Goal: Task Accomplishment & Management: Manage account settings

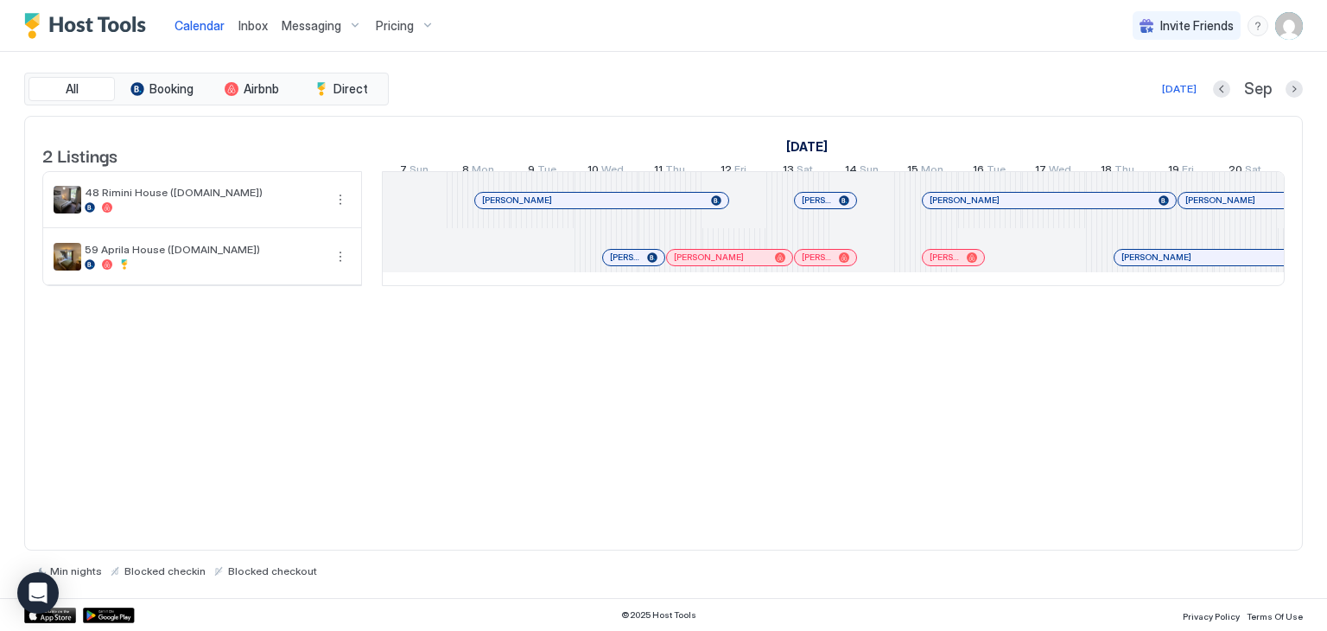
scroll to position [0, 899]
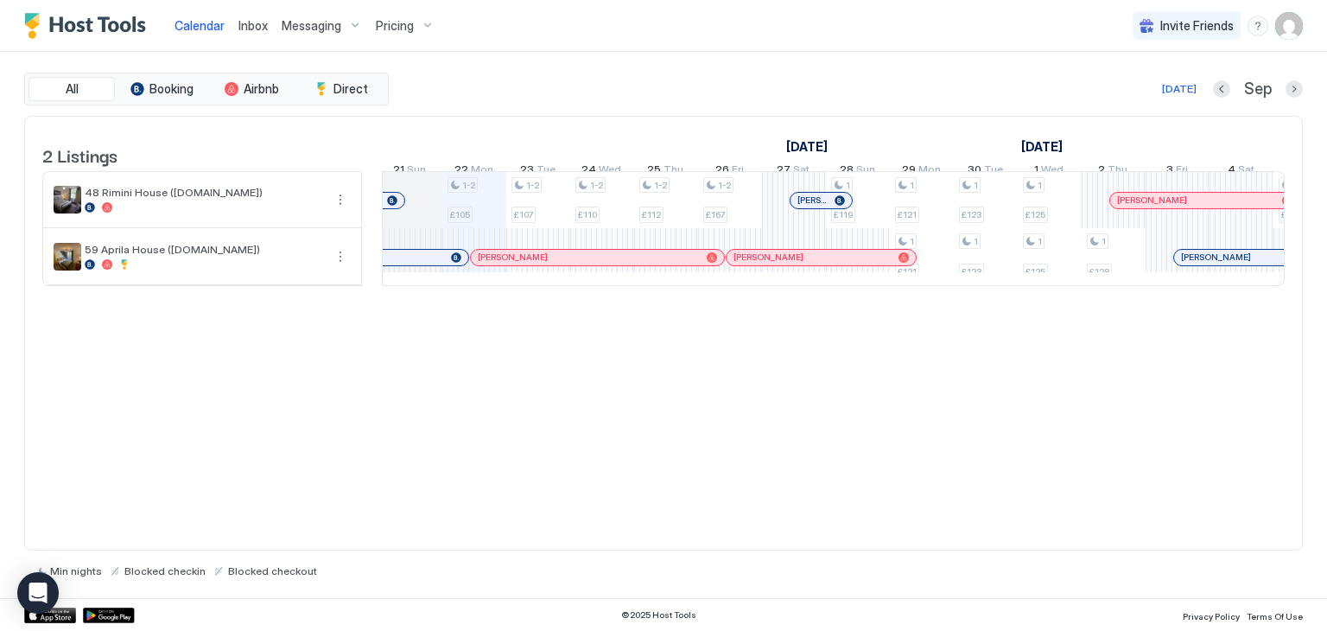
click at [484, 264] on div at bounding box center [485, 257] width 14 height 14
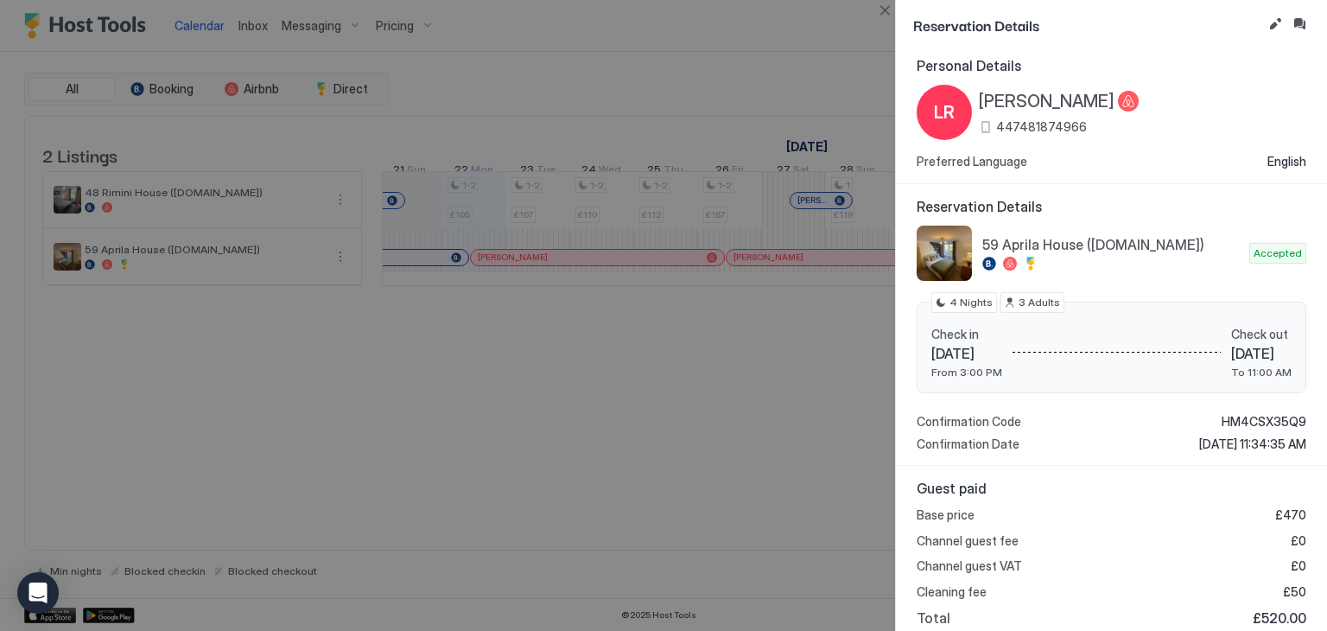
scroll to position [0, 0]
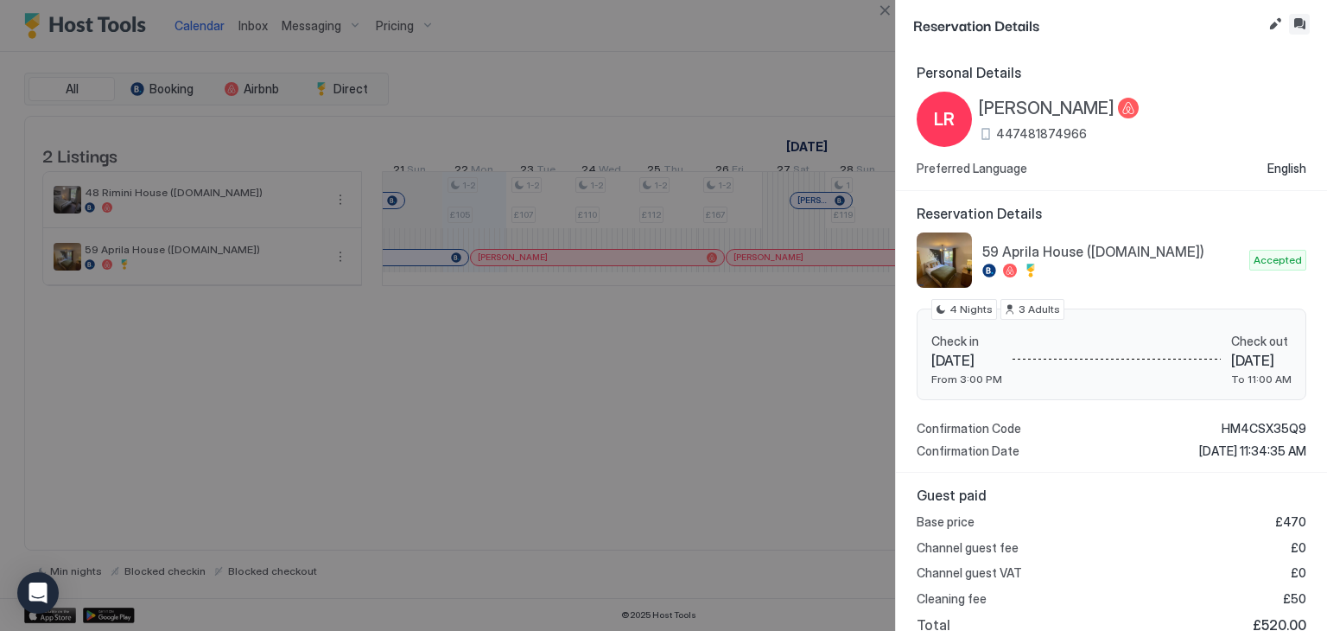
click at [1296, 25] on button "Inbox" at bounding box center [1299, 24] width 21 height 21
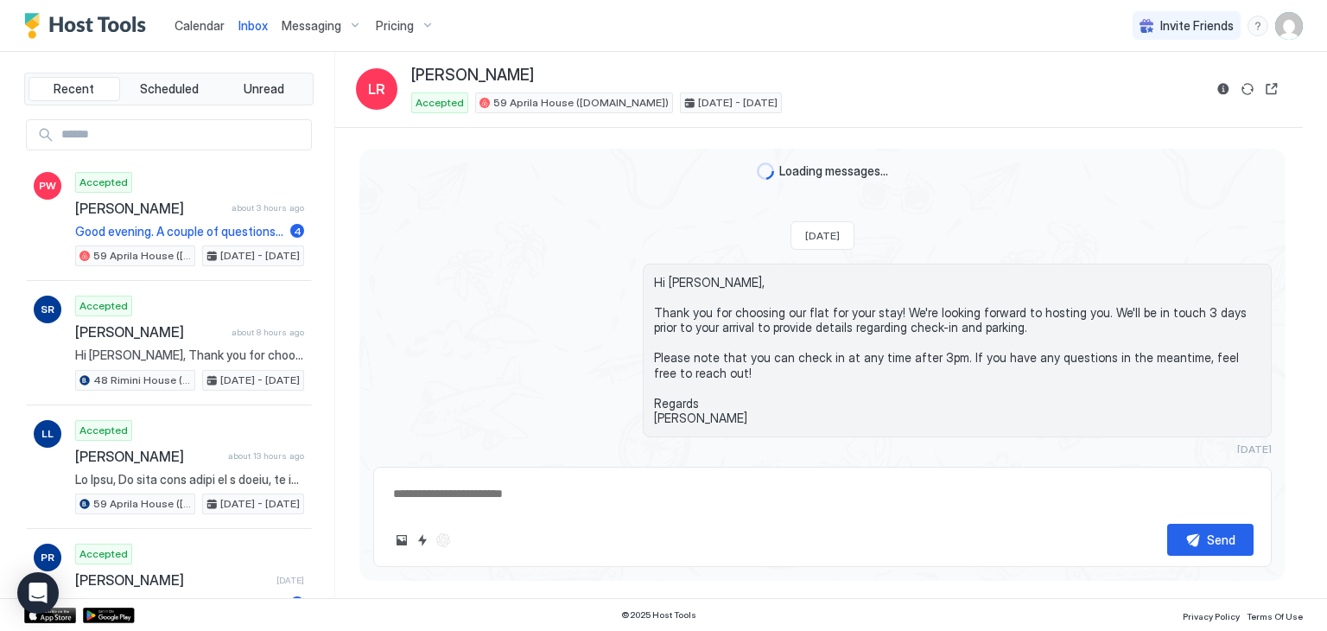
type textarea "*"
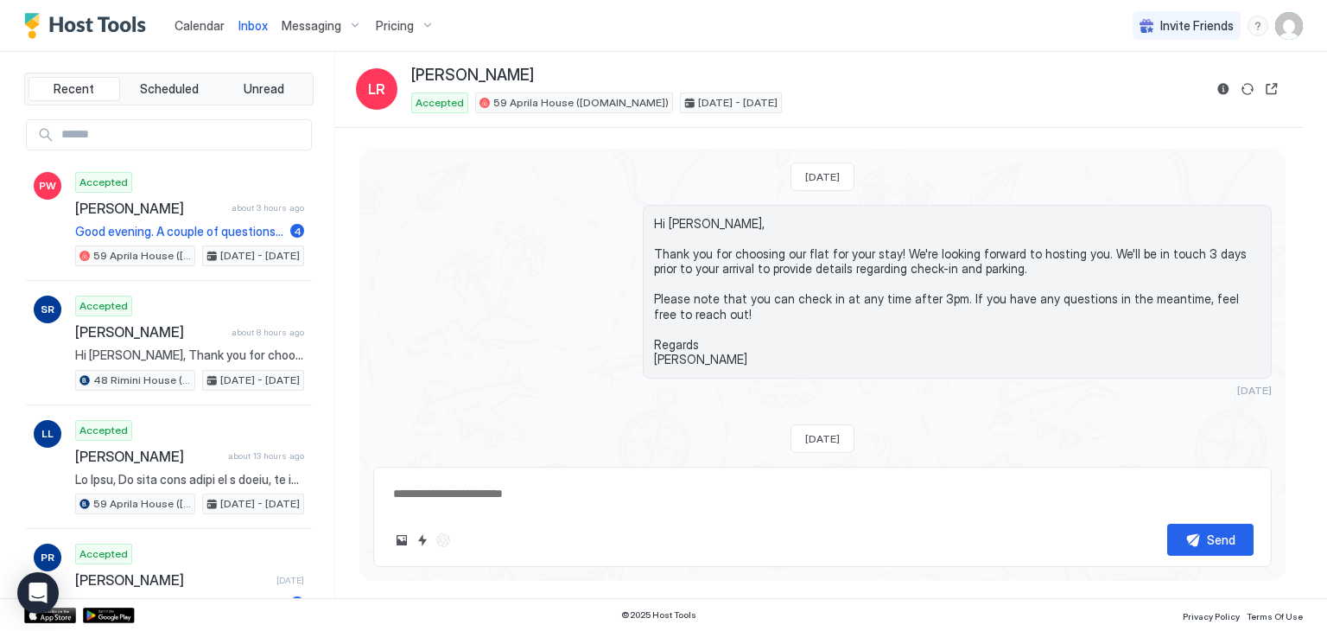
click at [400, 29] on span "Pricing" at bounding box center [395, 26] width 38 height 16
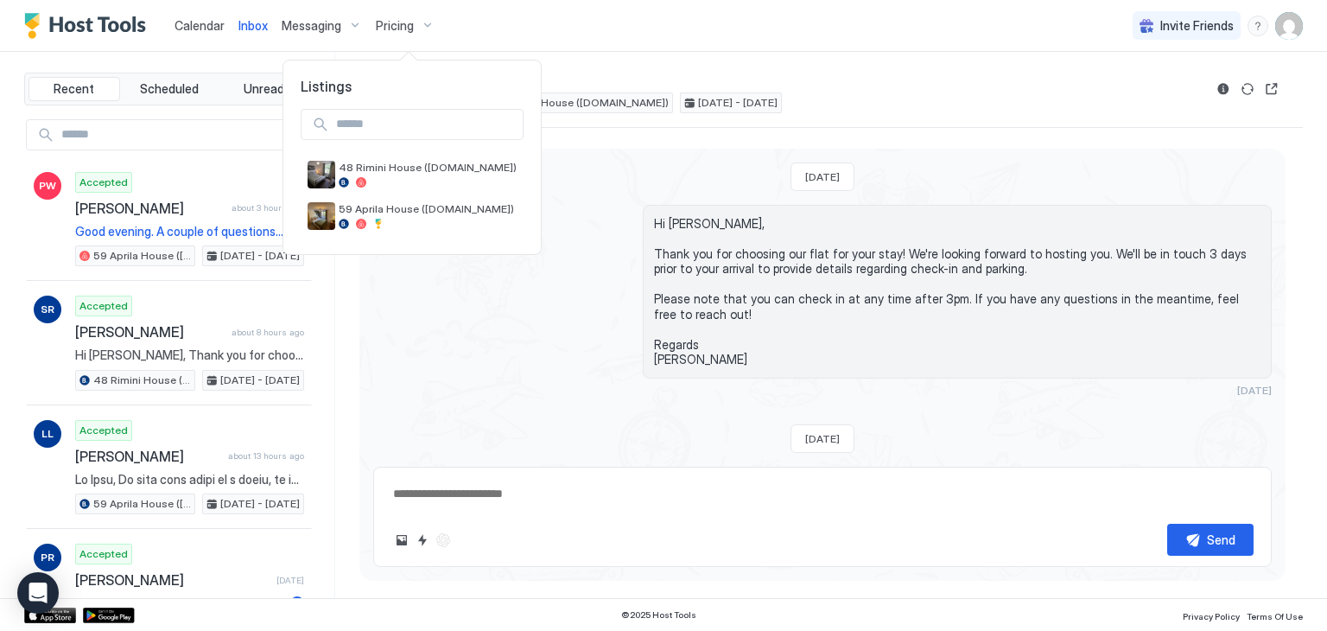
click at [206, 23] on div at bounding box center [663, 315] width 1327 height 631
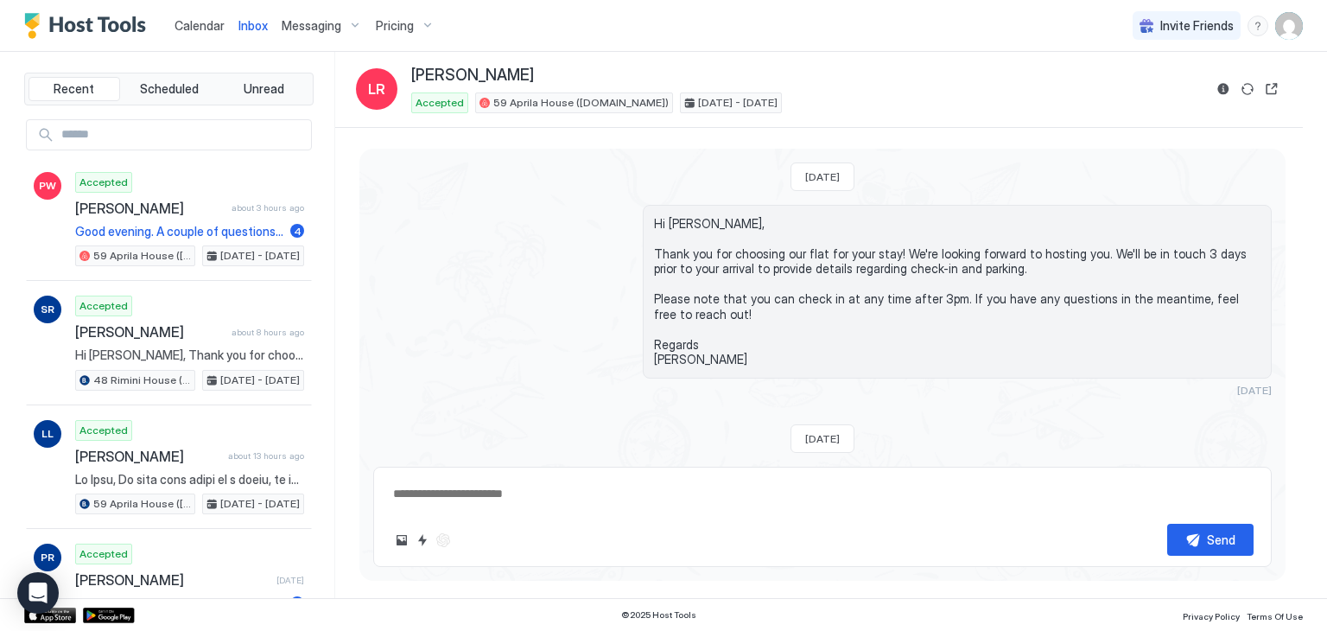
click at [206, 32] on span "Calendar" at bounding box center [199, 25] width 50 height 15
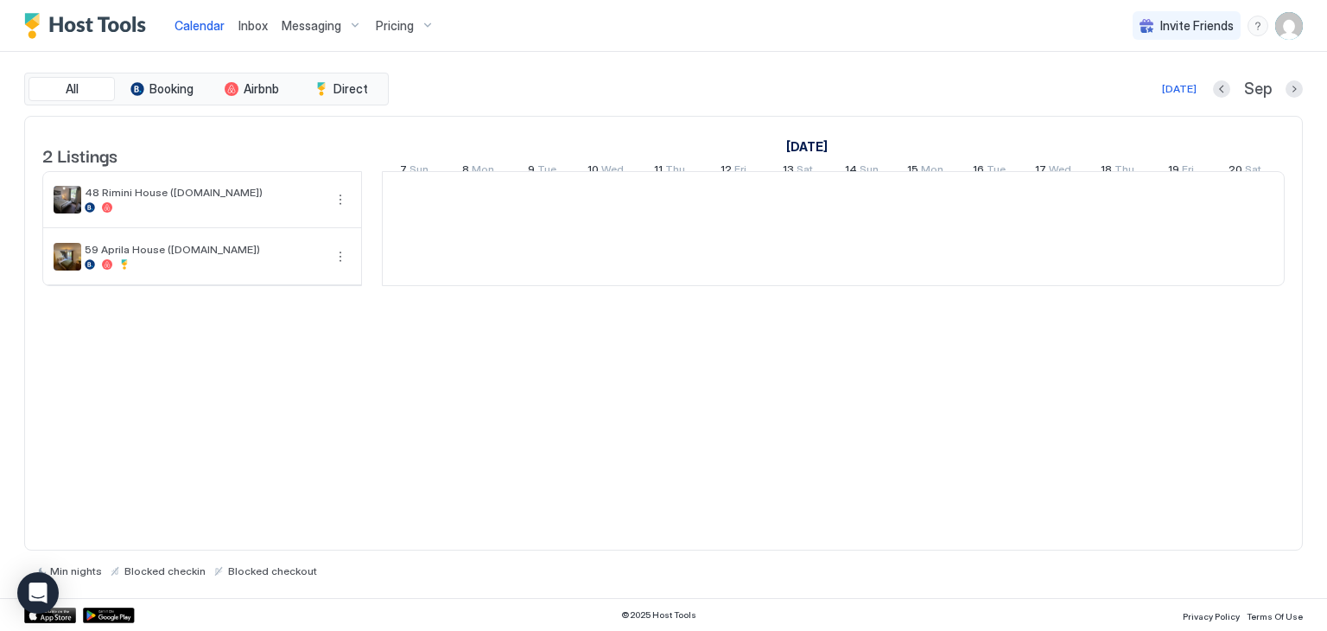
scroll to position [0, 960]
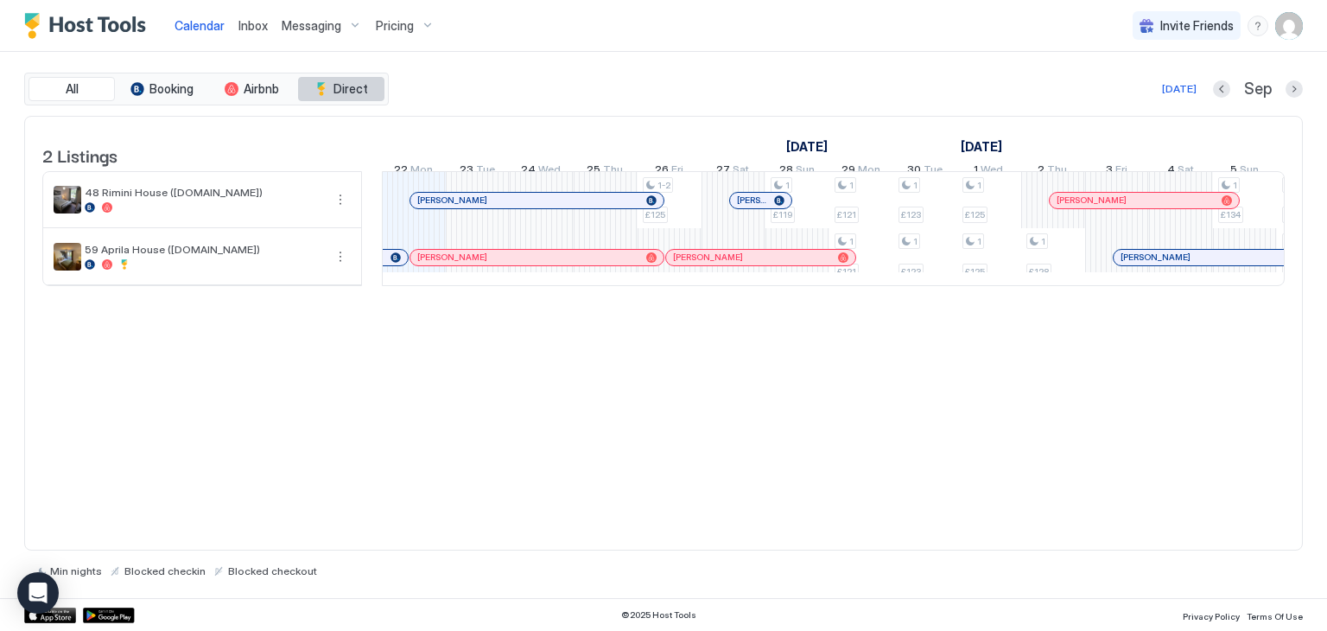
click at [361, 92] on span "Direct" at bounding box center [350, 89] width 35 height 16
click at [359, 90] on span "Direct" at bounding box center [350, 89] width 35 height 16
click at [329, 29] on span "Messaging" at bounding box center [312, 26] width 60 height 16
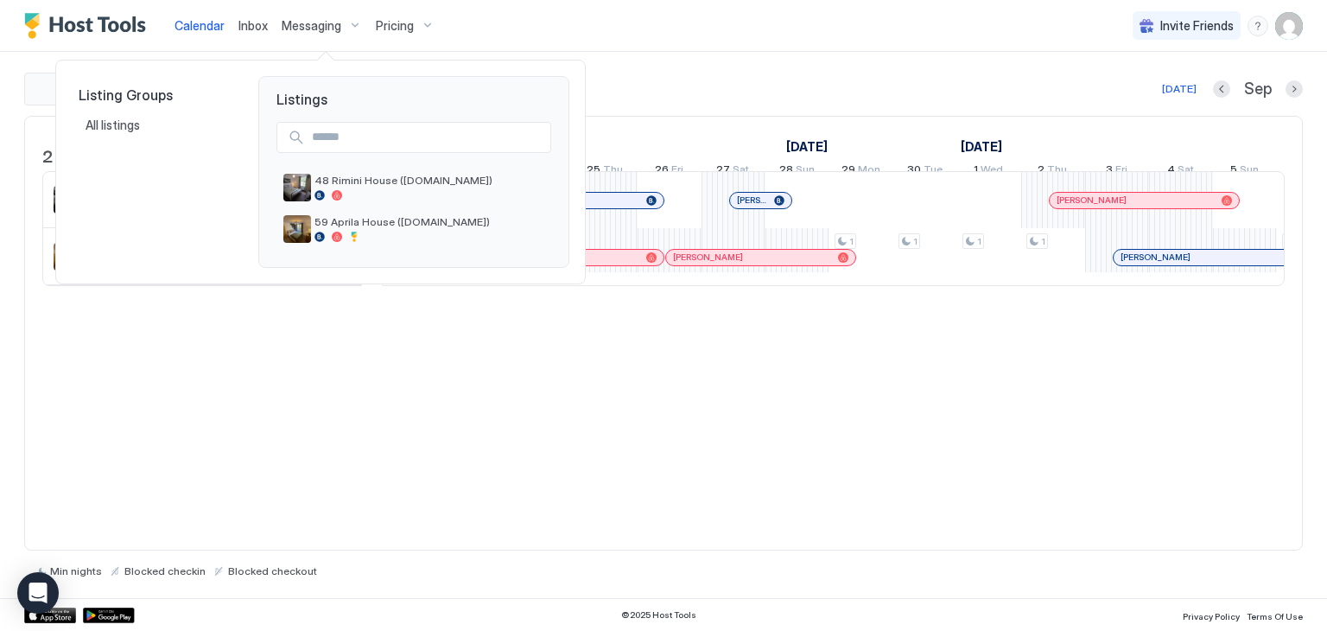
click at [531, 39] on div at bounding box center [663, 315] width 1327 height 631
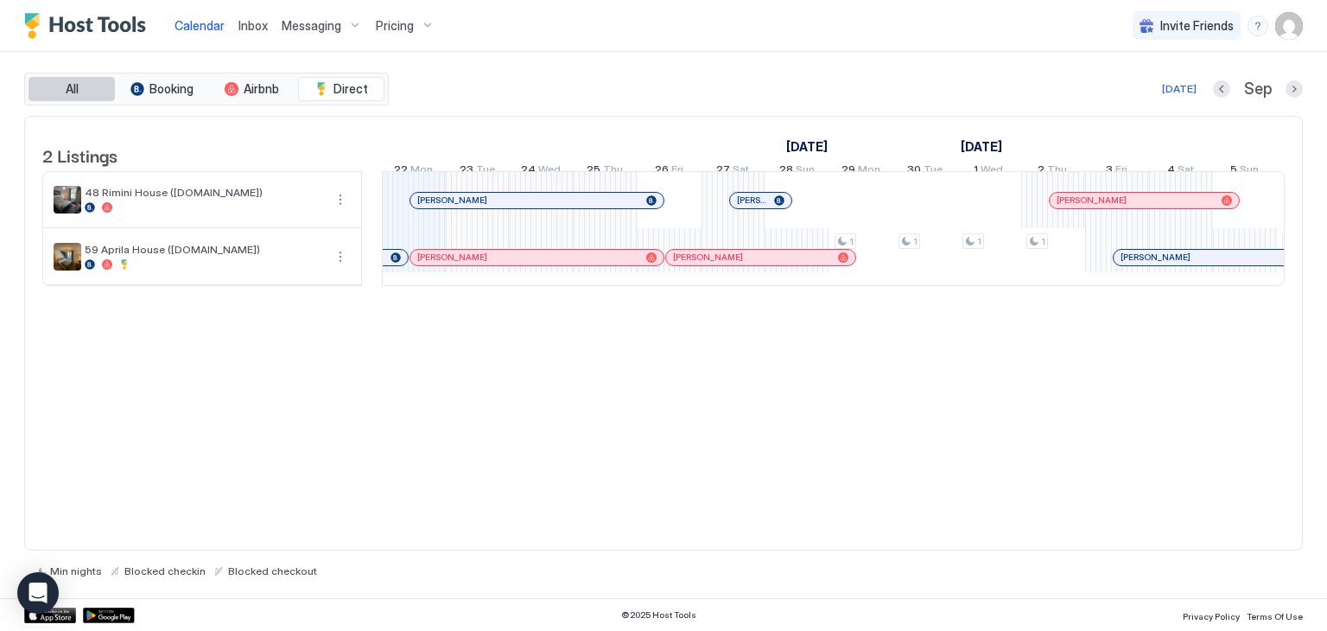
click at [66, 86] on span "All" at bounding box center [72, 89] width 13 height 16
click at [1283, 26] on img "User profile" at bounding box center [1289, 26] width 28 height 28
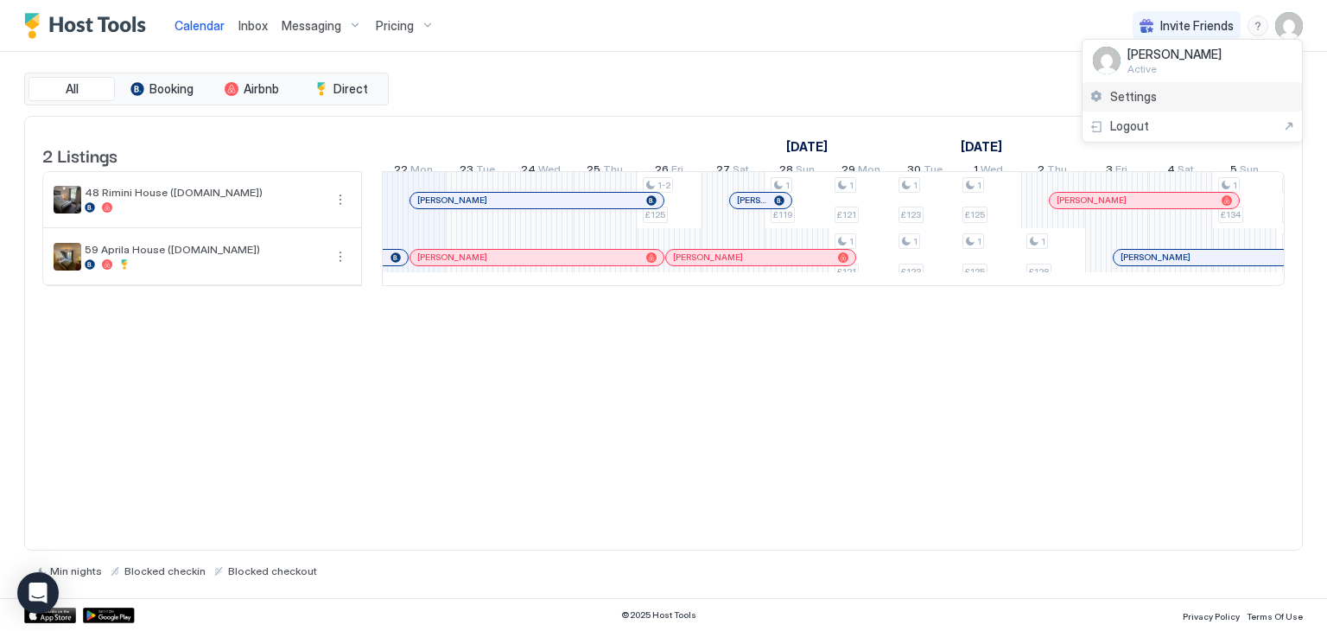
click at [1144, 96] on span "Settings" at bounding box center [1133, 97] width 47 height 16
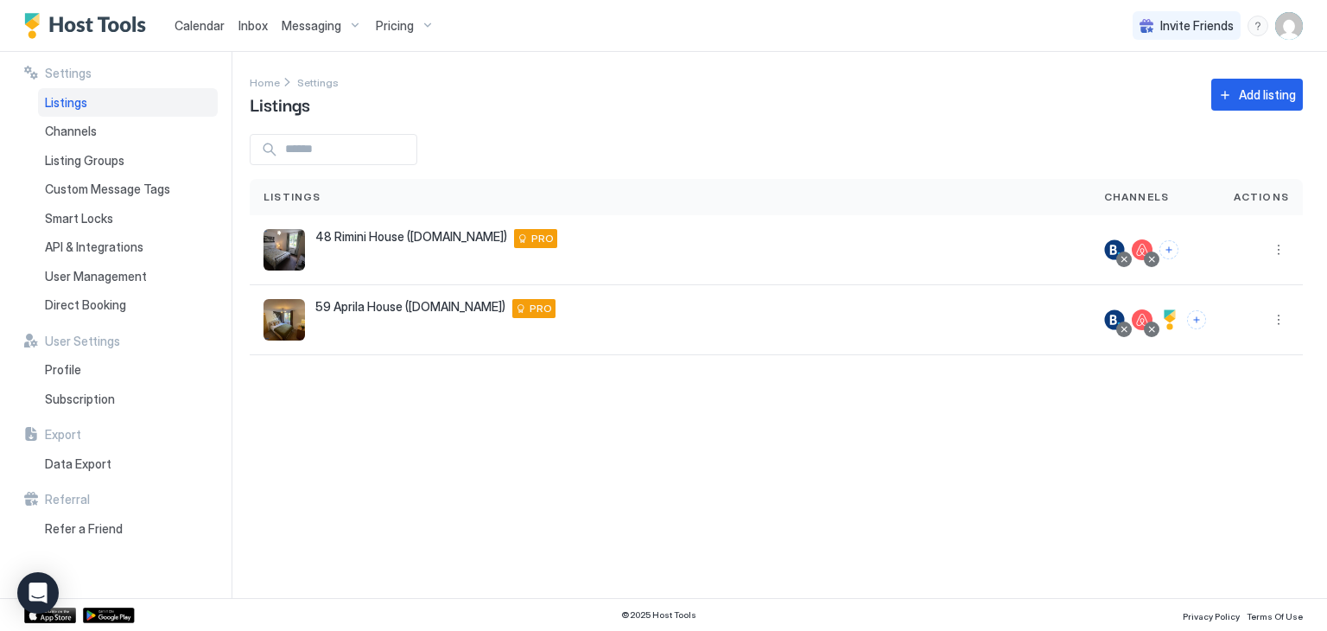
click at [337, 33] on div "Messaging" at bounding box center [322, 25] width 94 height 29
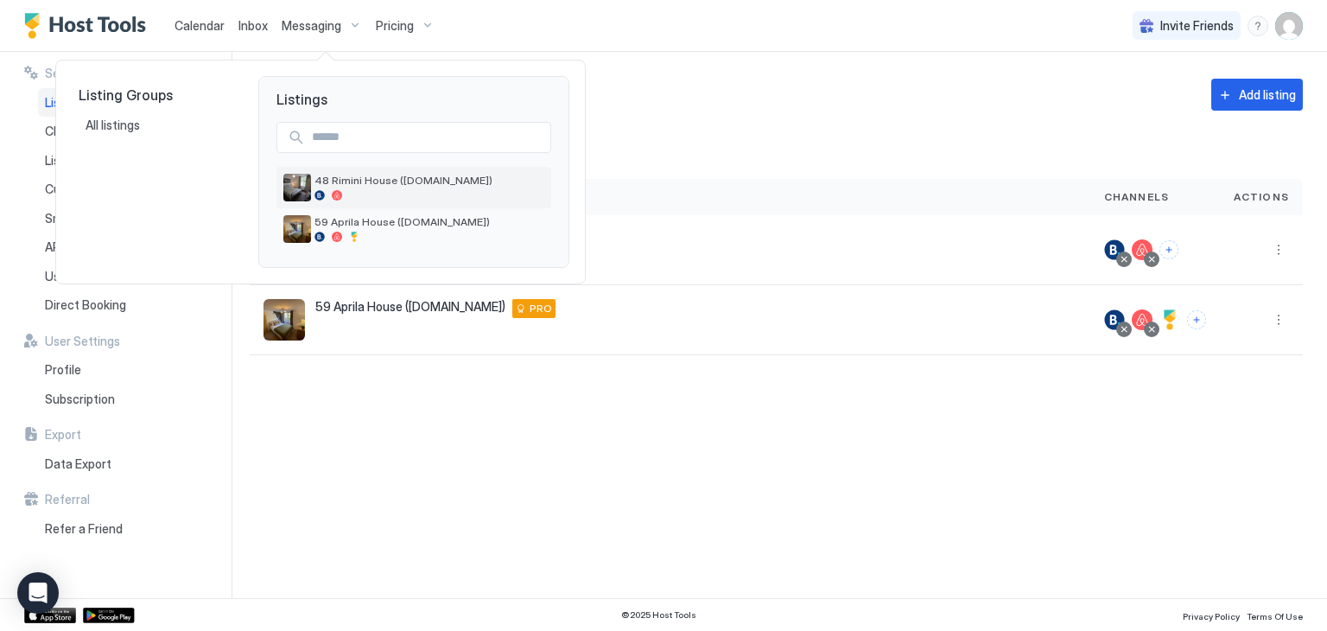
click at [370, 181] on span "48 Rimini House ([DOMAIN_NAME])" at bounding box center [429, 180] width 230 height 13
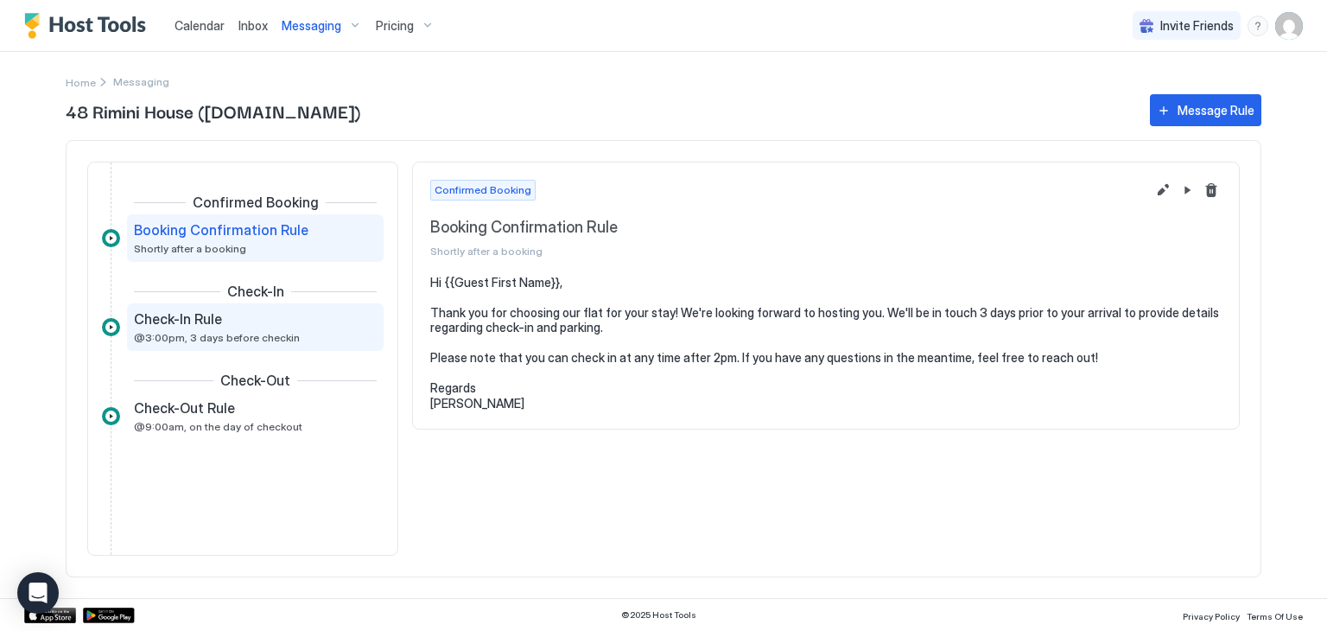
click at [214, 321] on span "Check-In Rule" at bounding box center [178, 318] width 88 height 17
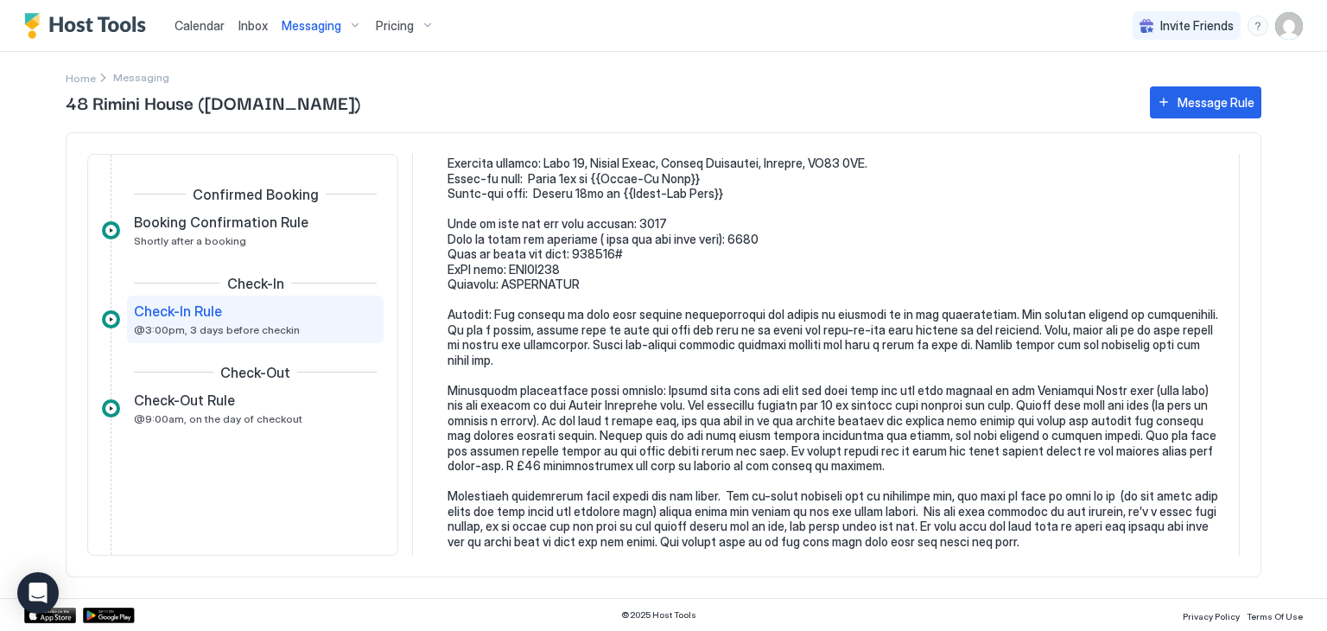
scroll to position [173, 0]
drag, startPoint x: 510, startPoint y: 265, endPoint x: 567, endPoint y: 266, distance: 56.2
click at [567, 266] on pre at bounding box center [834, 365] width 774 height 544
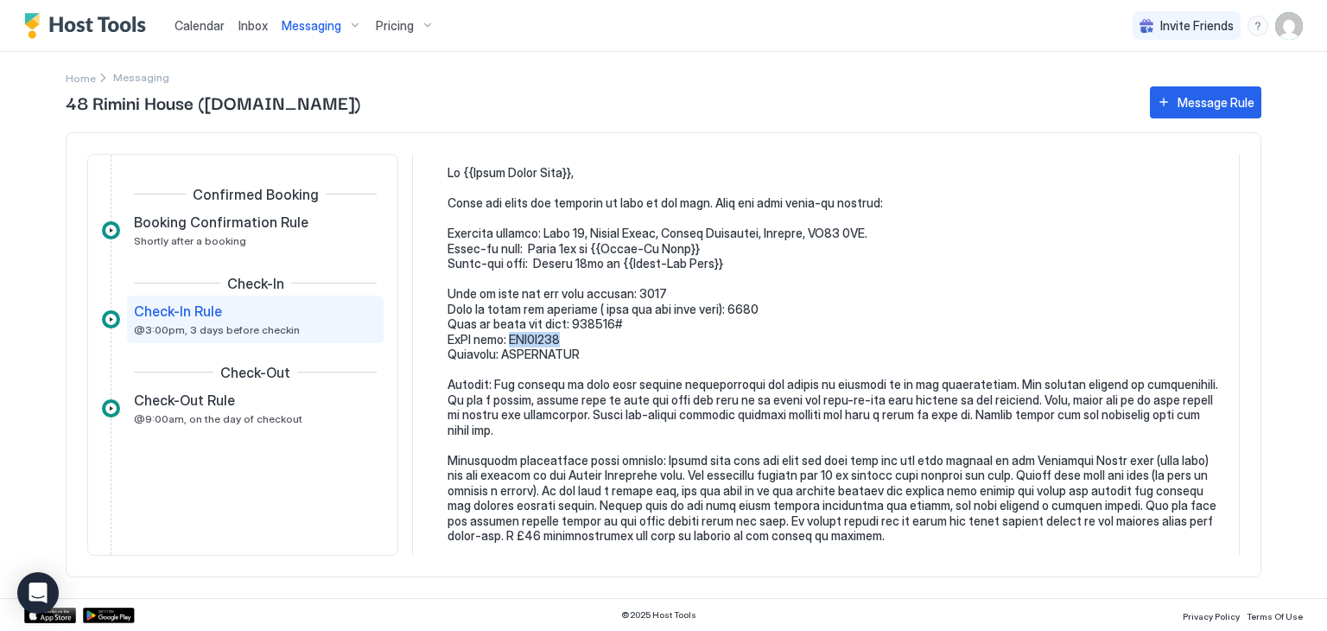
scroll to position [0, 0]
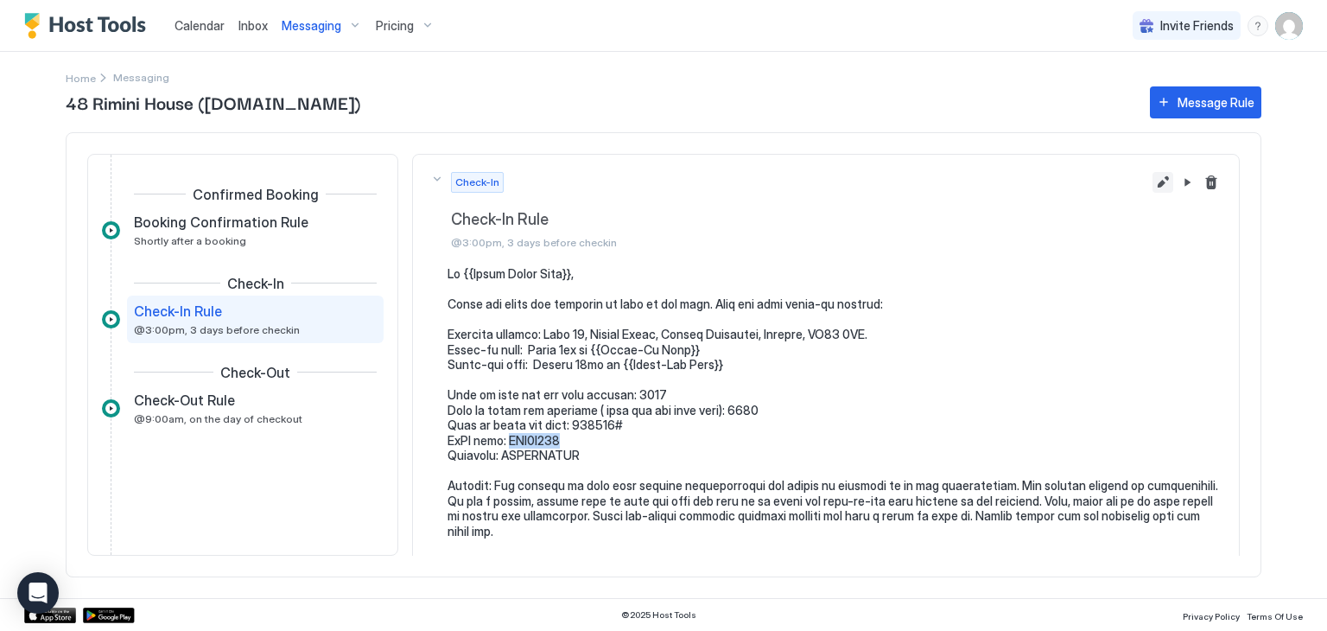
click at [1154, 184] on button "Edit message rule" at bounding box center [1162, 182] width 21 height 21
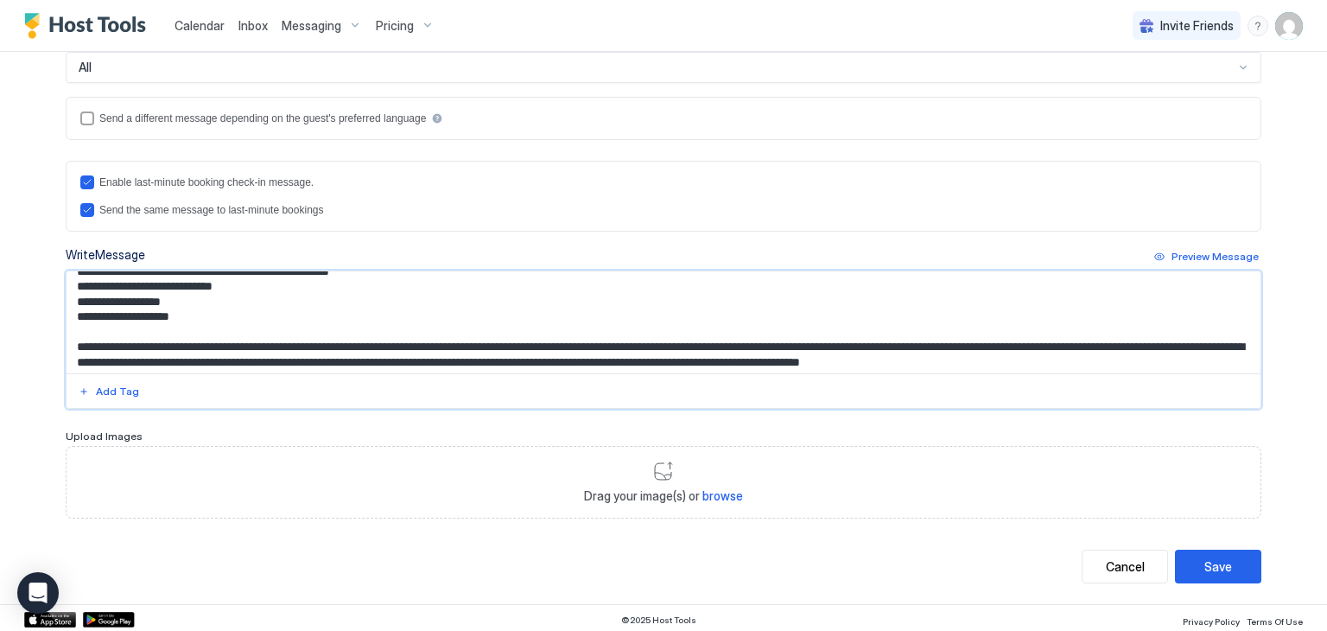
scroll to position [155, 0]
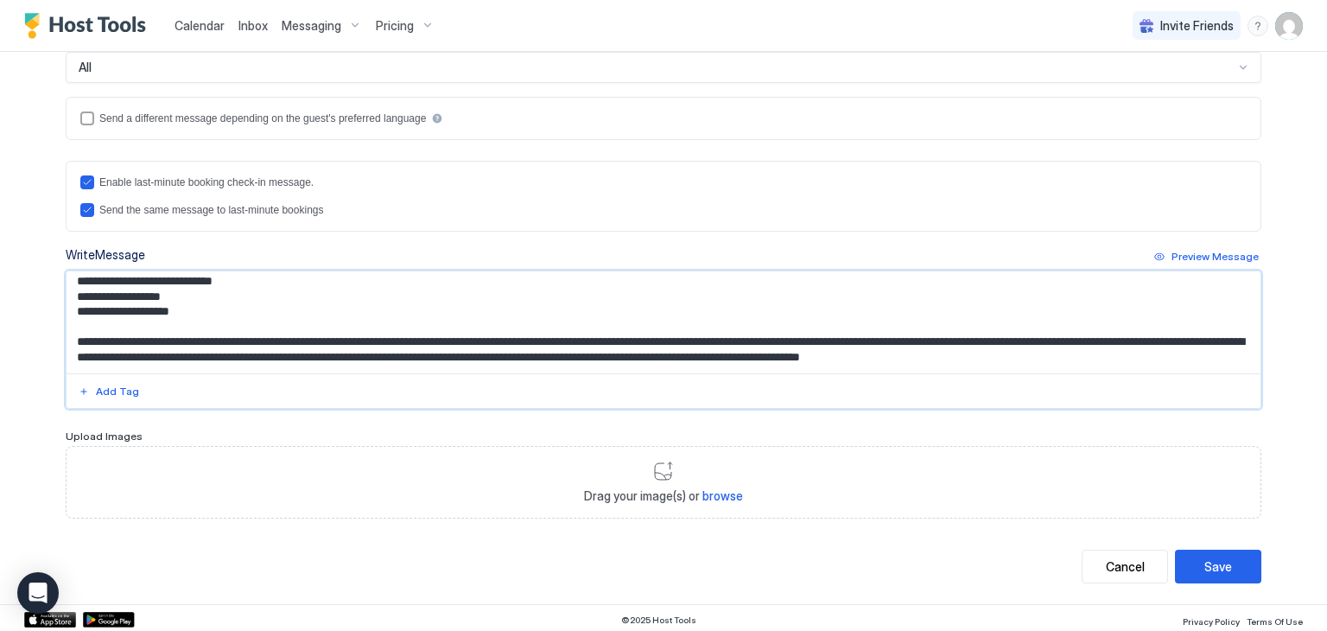
drag, startPoint x: 134, startPoint y: 361, endPoint x: 193, endPoint y: 290, distance: 92.6
click at [193, 290] on textarea "Input Field" at bounding box center [664, 322] width 1194 height 102
drag, startPoint x: 128, startPoint y: 308, endPoint x: 211, endPoint y: 303, distance: 83.1
click at [211, 303] on textarea "Input Field" at bounding box center [664, 322] width 1194 height 102
type textarea "**********"
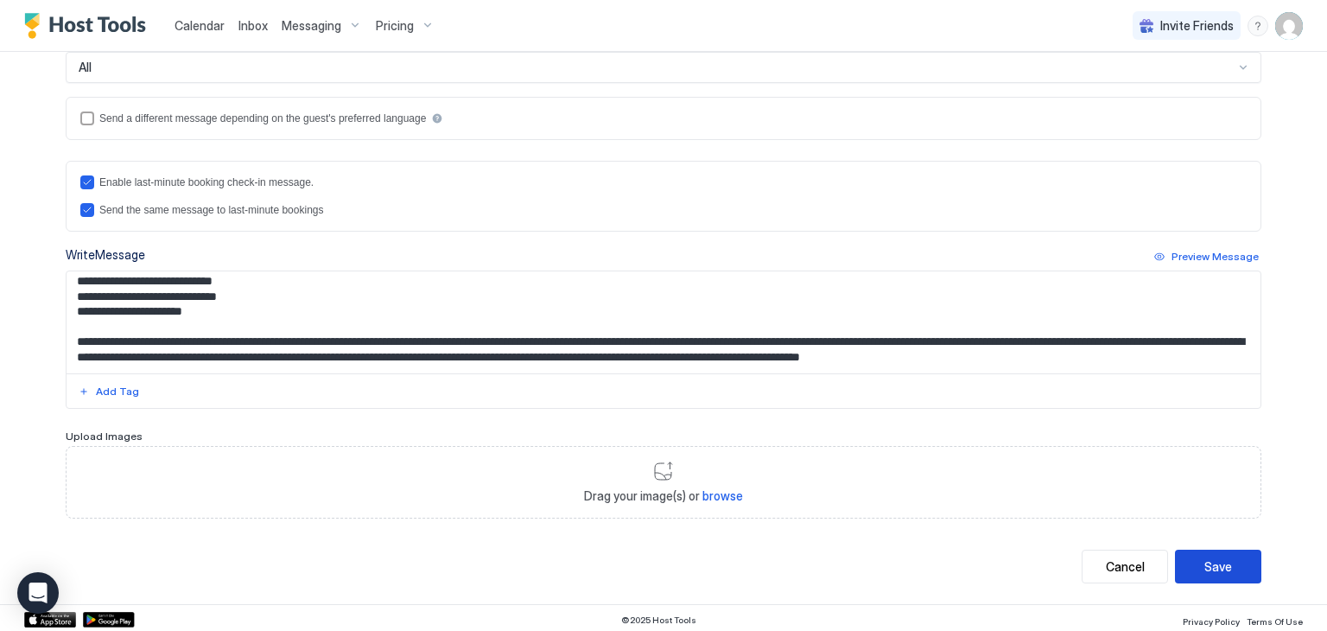
click at [1218, 557] on div "Save" at bounding box center [1218, 566] width 28 height 18
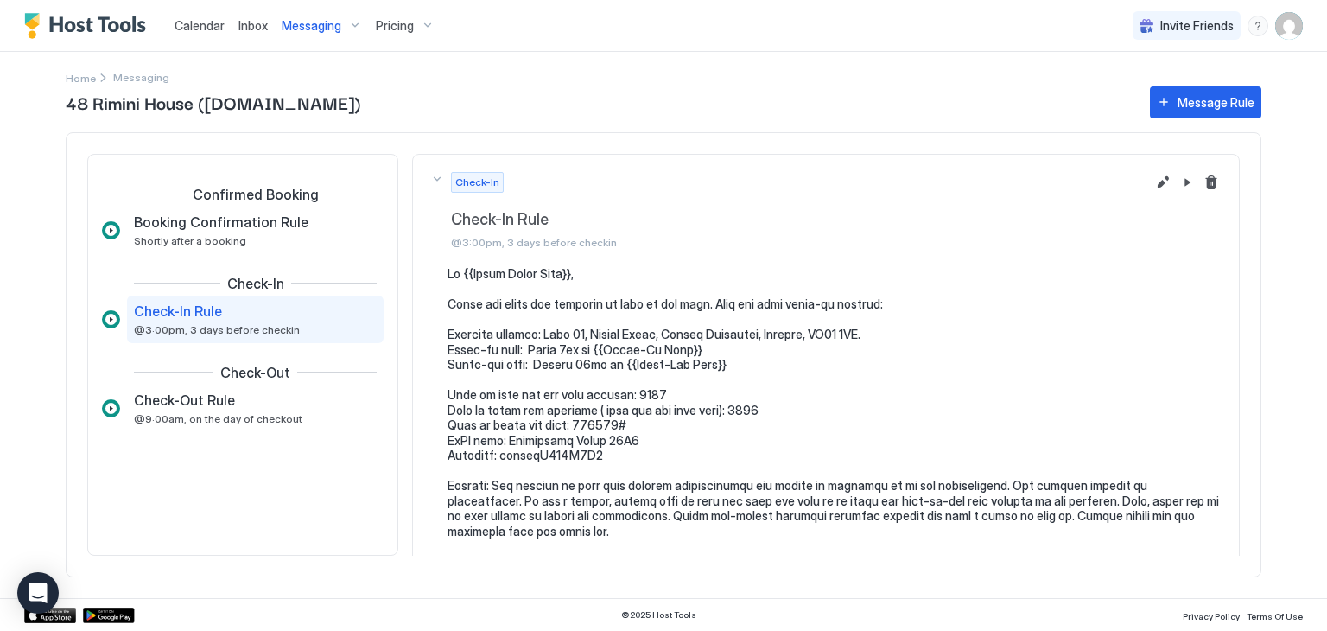
click at [193, 22] on span "Calendar" at bounding box center [199, 25] width 50 height 15
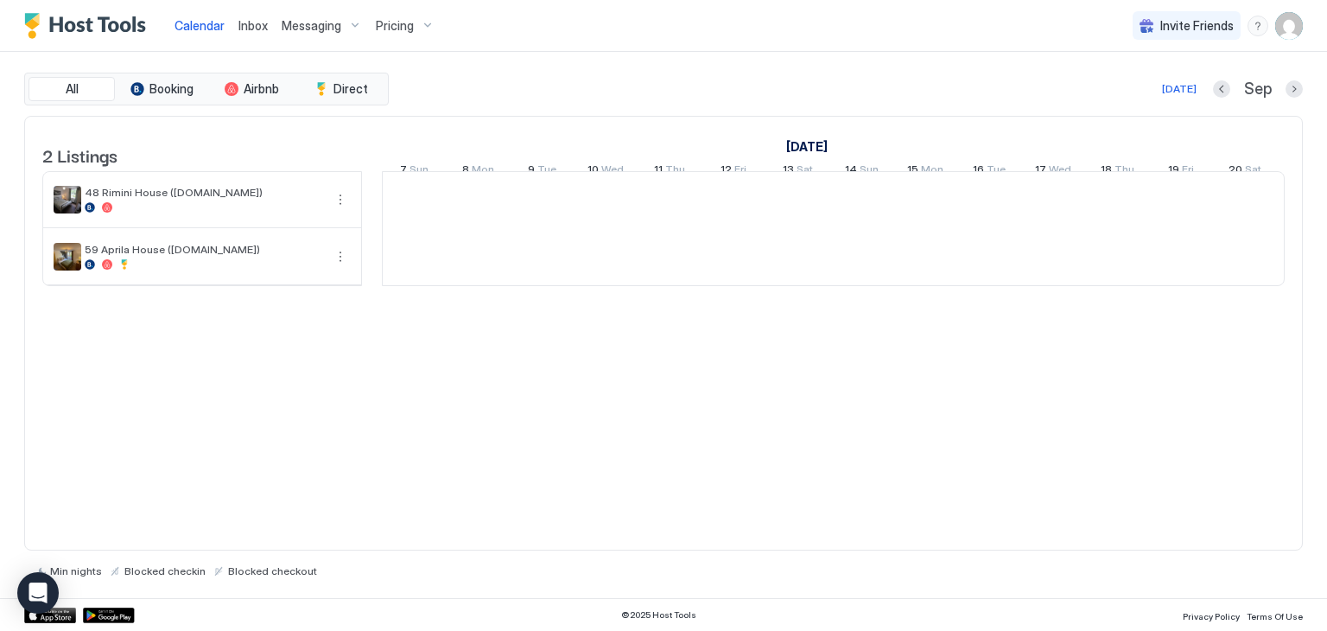
scroll to position [0, 960]
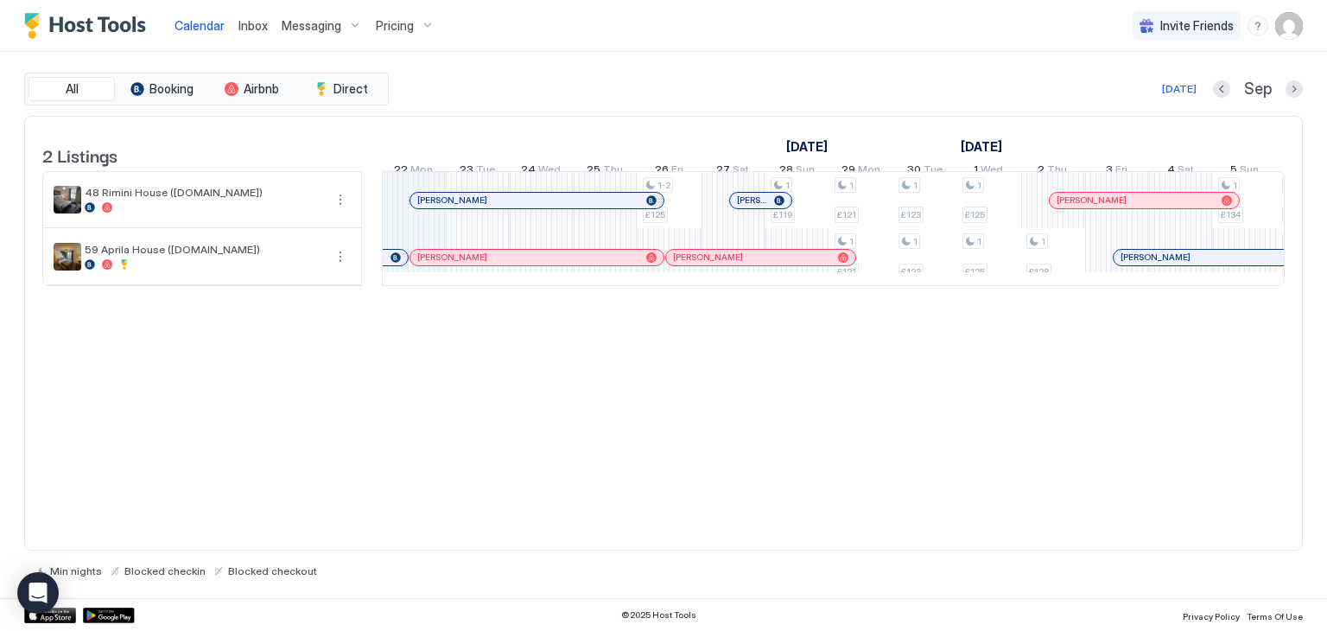
click at [484, 205] on div "[PERSON_NAME]" at bounding box center [536, 201] width 253 height 16
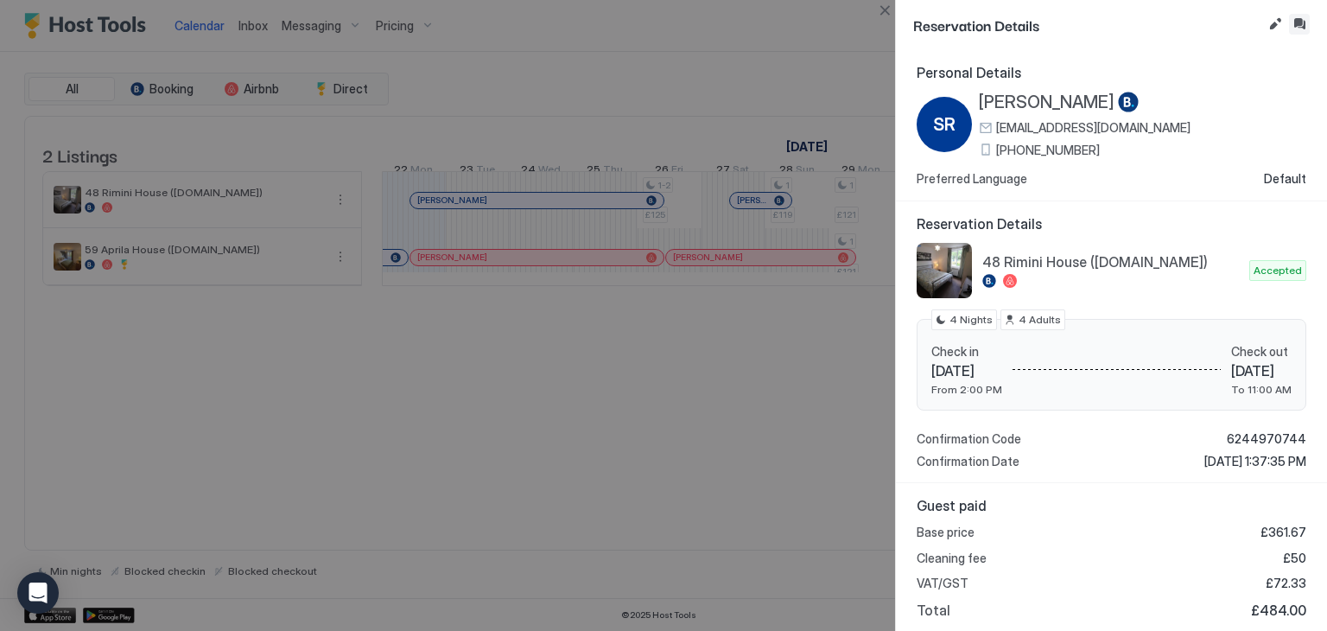
click at [1292, 21] on button "Inbox" at bounding box center [1299, 24] width 21 height 21
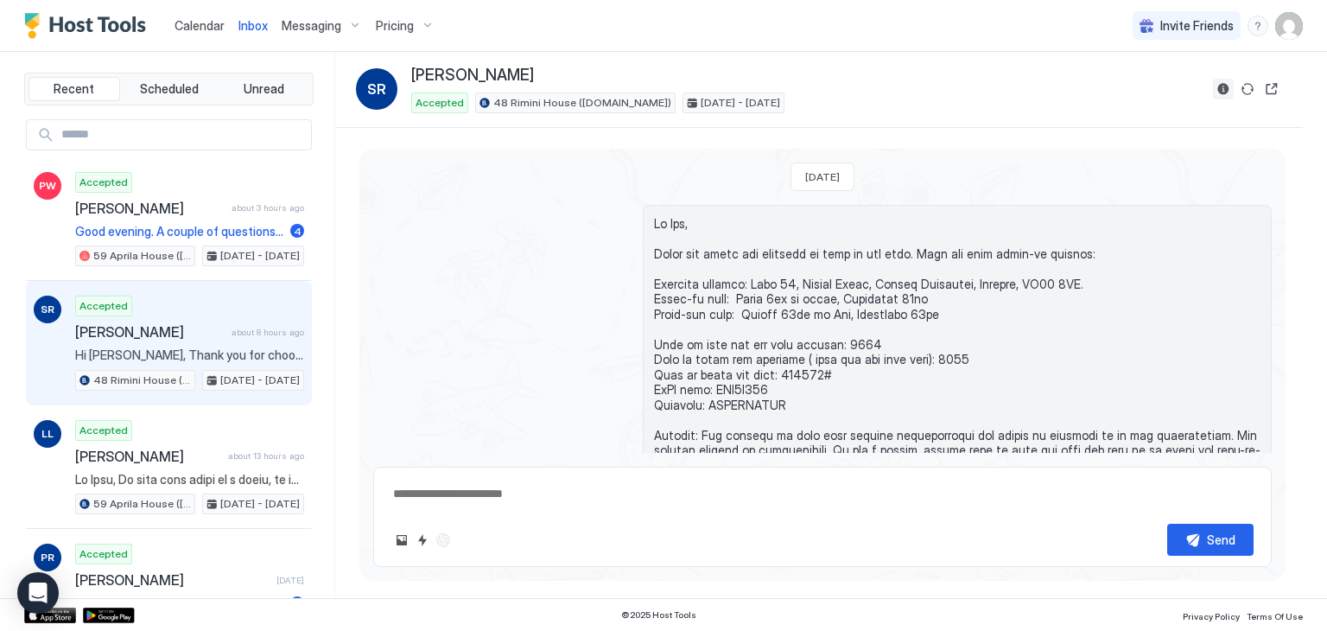
click at [1228, 89] on button "Reservation information" at bounding box center [1223, 89] width 21 height 21
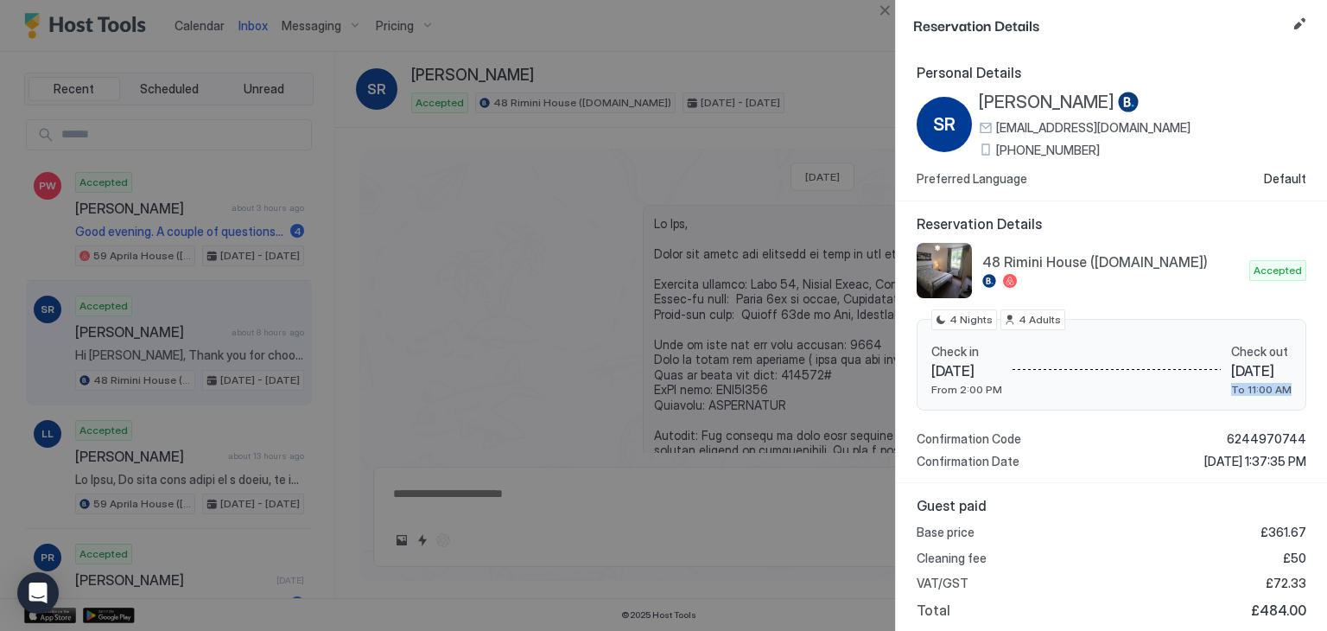
drag, startPoint x: 1213, startPoint y: 364, endPoint x: 1237, endPoint y: 396, distance: 40.8
click at [1237, 396] on div "Check in [DATE] From 2:00 PM Check out [DATE] To 11:00 AM 4 Nights 4 Adults" at bounding box center [1111, 365] width 390 height 92
click at [593, 280] on div at bounding box center [663, 315] width 1327 height 631
click at [884, 10] on button "Close" at bounding box center [884, 10] width 21 height 21
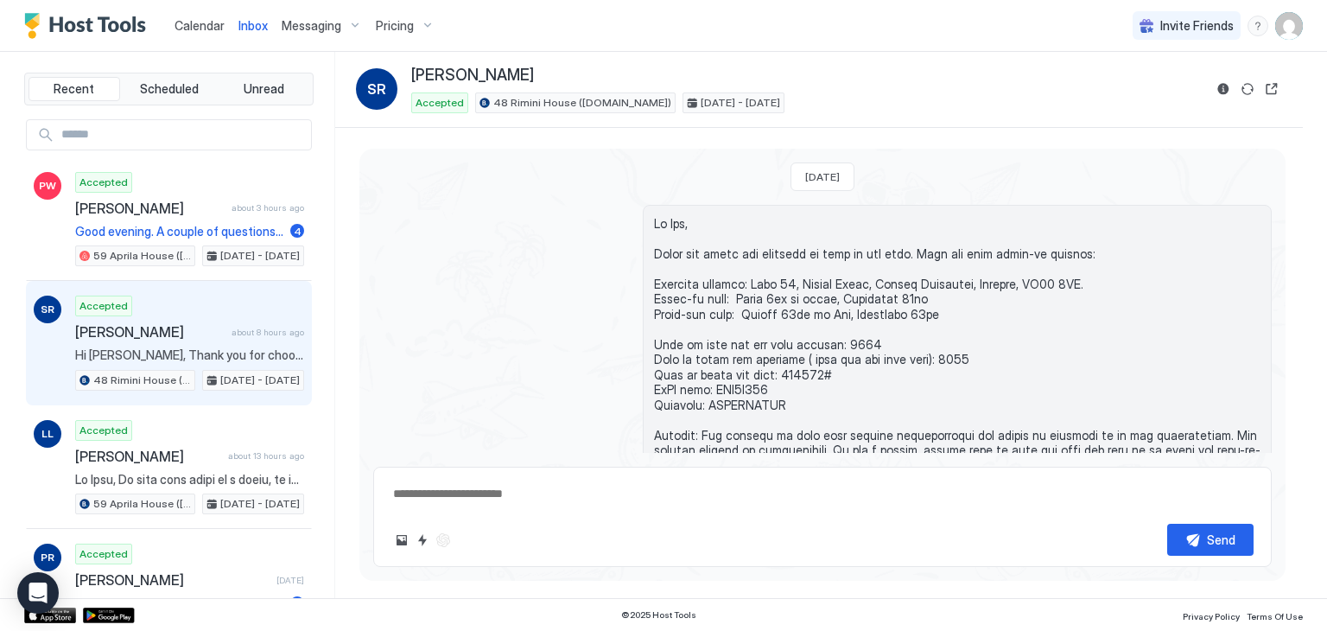
click at [203, 25] on span "Calendar" at bounding box center [199, 25] width 50 height 15
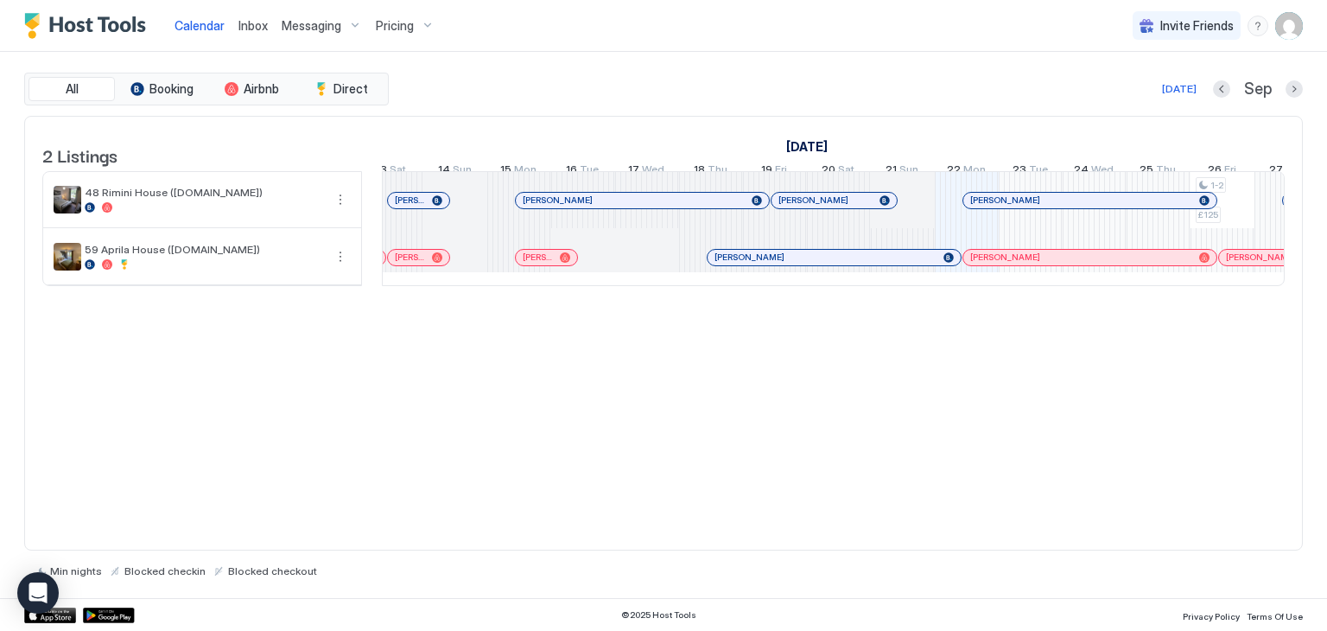
click at [252, 27] on span "Inbox" at bounding box center [252, 25] width 29 height 15
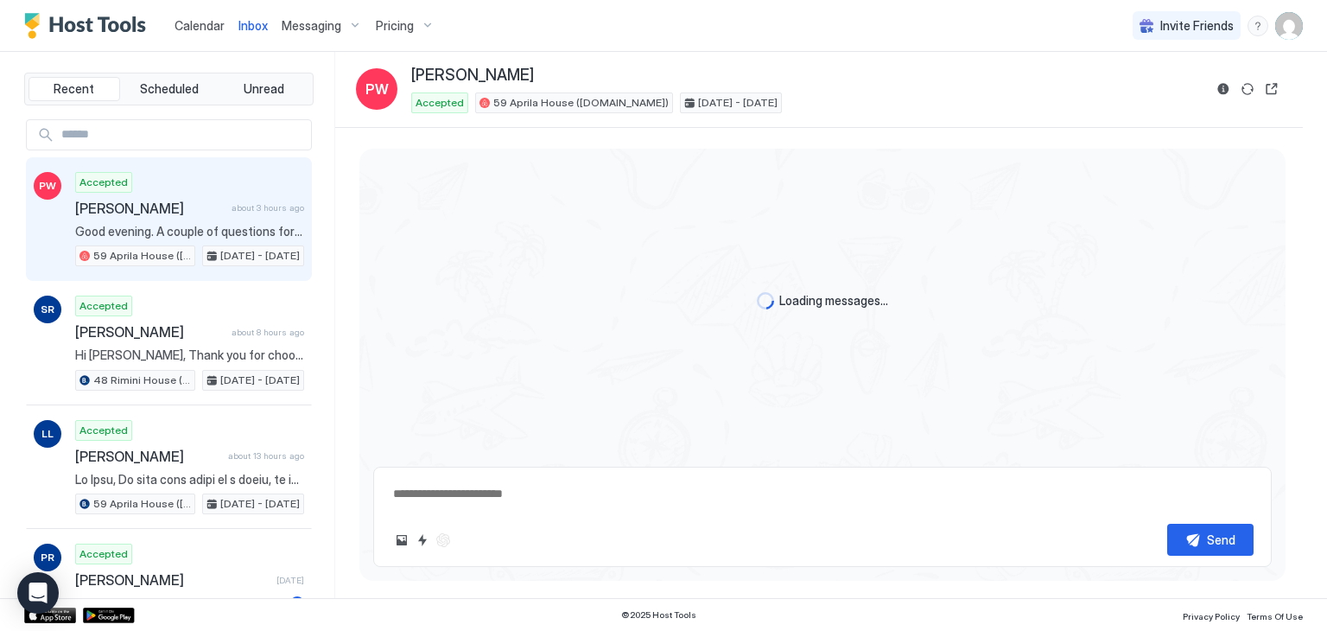
click at [168, 219] on div "Accepted [PERSON_NAME] about 3 hours ago Good evening. A couple of questions fo…" at bounding box center [189, 219] width 229 height 95
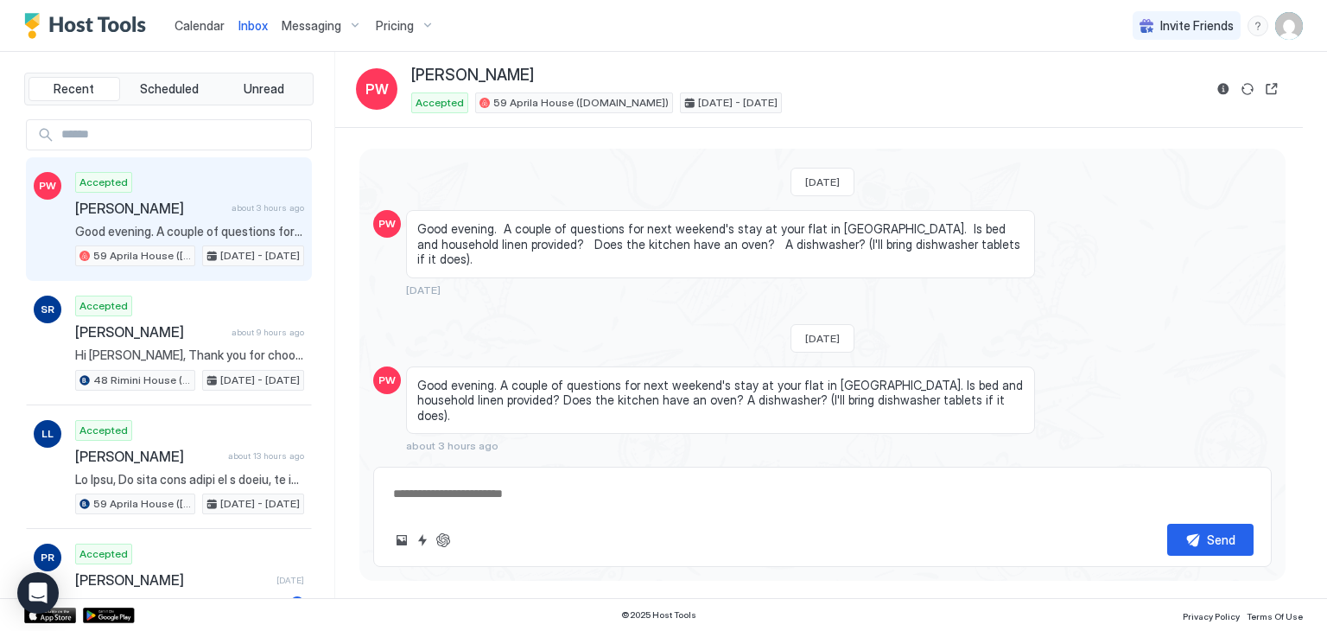
click at [193, 24] on span "Calendar" at bounding box center [199, 25] width 50 height 15
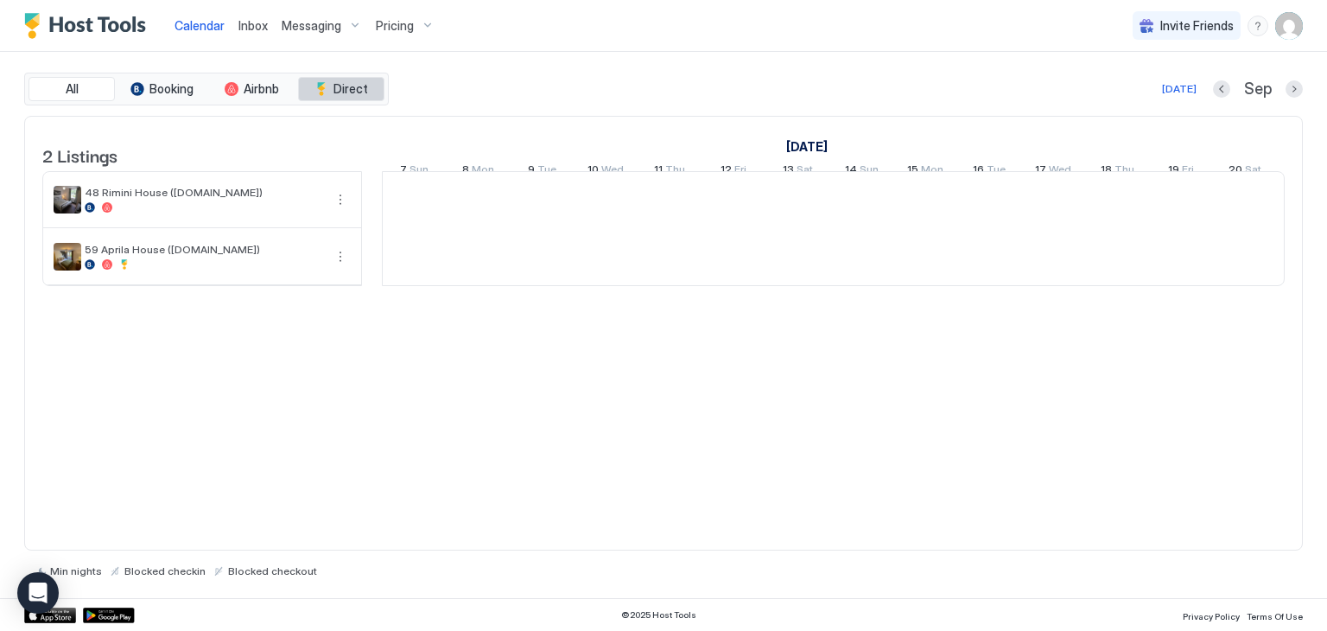
scroll to position [0, 960]
